Goal: Subscribe to service/newsletter

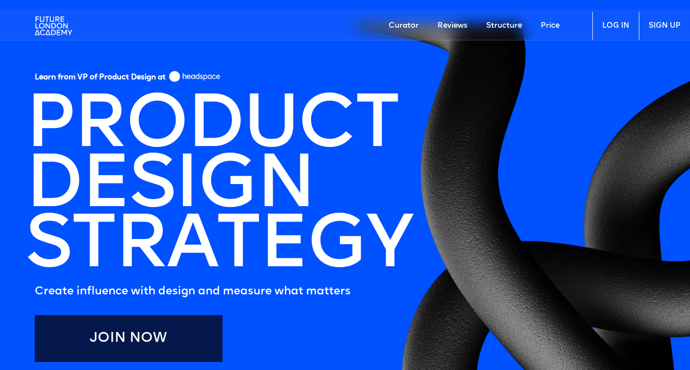
click at [553, 24] on link "Price" at bounding box center [550, 26] width 38 height 28
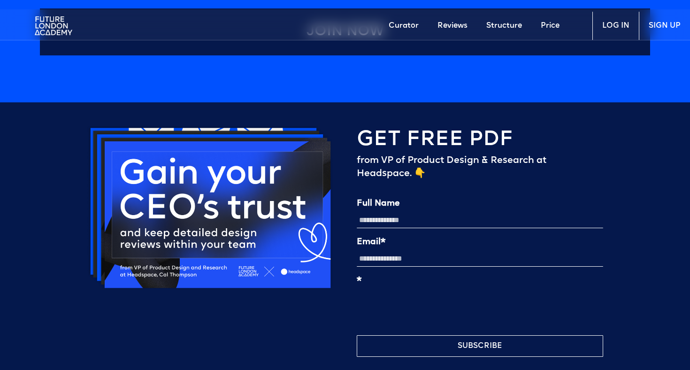
scroll to position [2163, 0]
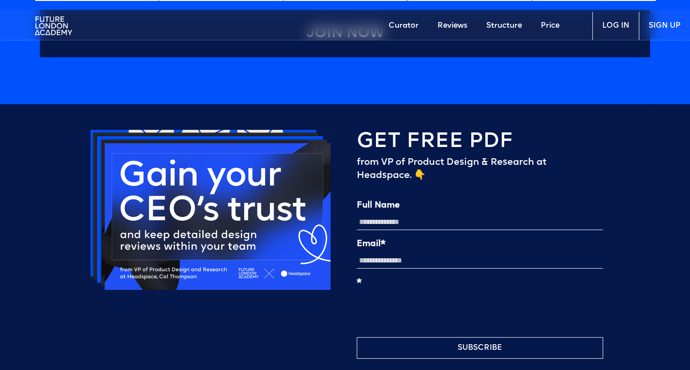
click at [409, 217] on input "Full Name" at bounding box center [480, 222] width 246 height 16
type input "**********"
click at [409, 259] on input "Email*" at bounding box center [480, 260] width 246 height 16
type input "**********"
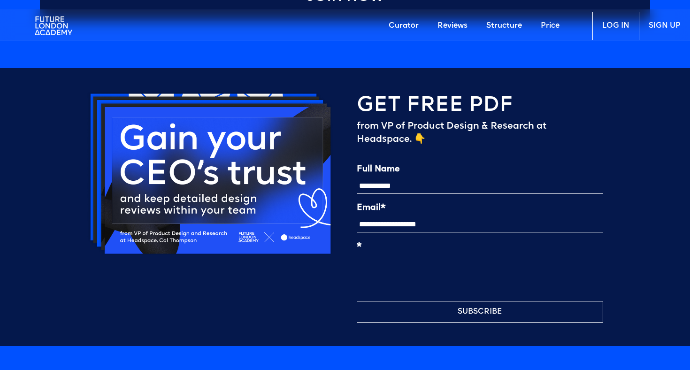
scroll to position [2215, 0]
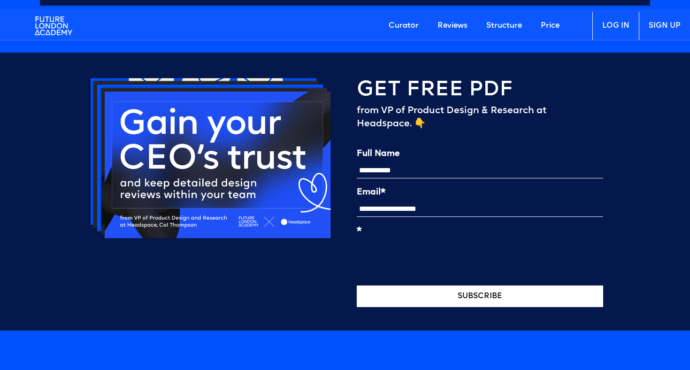
click at [498, 296] on button "SUBSCRIBE" at bounding box center [480, 296] width 246 height 22
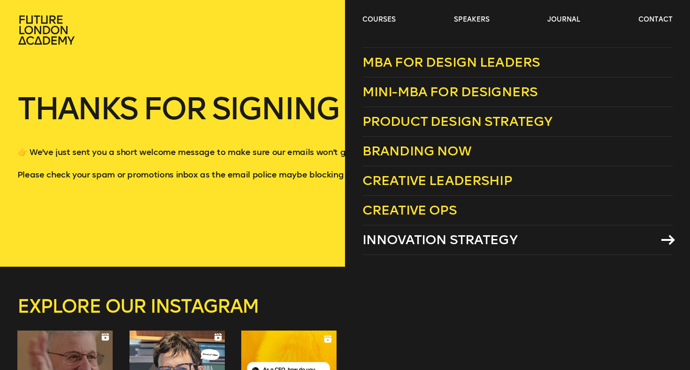
click at [407, 243] on span "Innovation Strategy" at bounding box center [439, 239] width 155 height 15
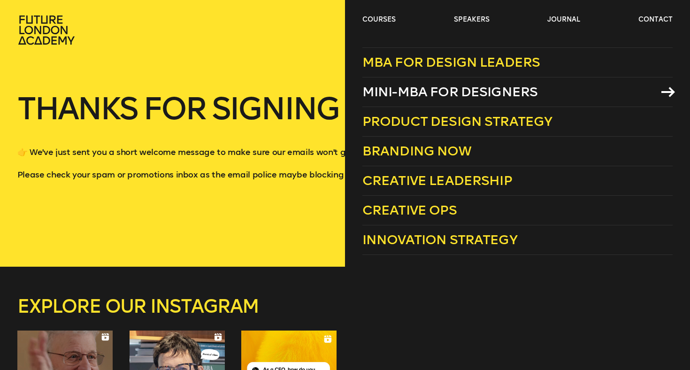
click at [428, 94] on span "Mini-MBA for Designers" at bounding box center [449, 91] width 175 height 15
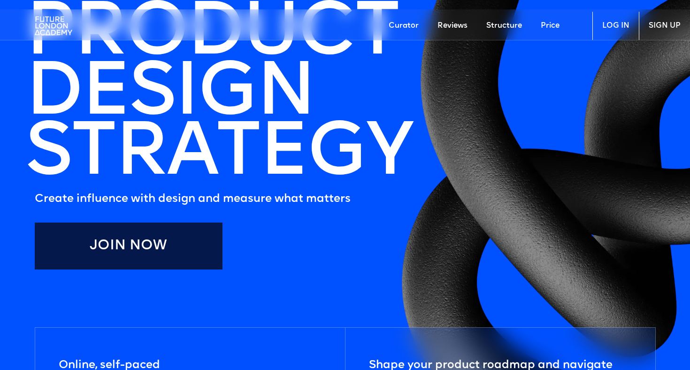
scroll to position [101, 0]
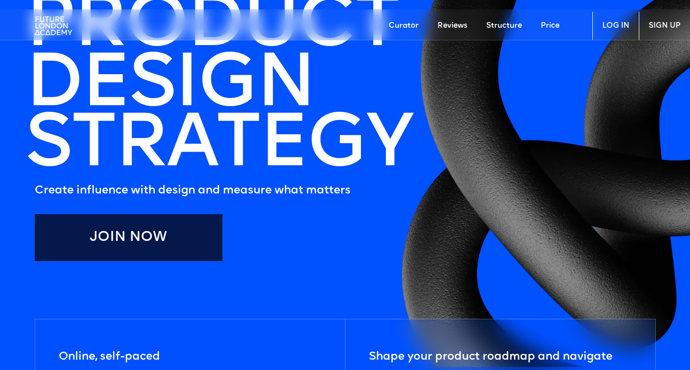
click at [547, 27] on link "Price" at bounding box center [550, 26] width 38 height 28
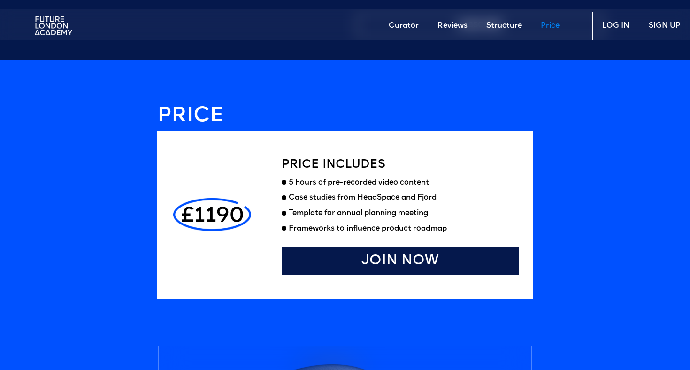
scroll to position [2486, 0]
